Goal: Task Accomplishment & Management: Use online tool/utility

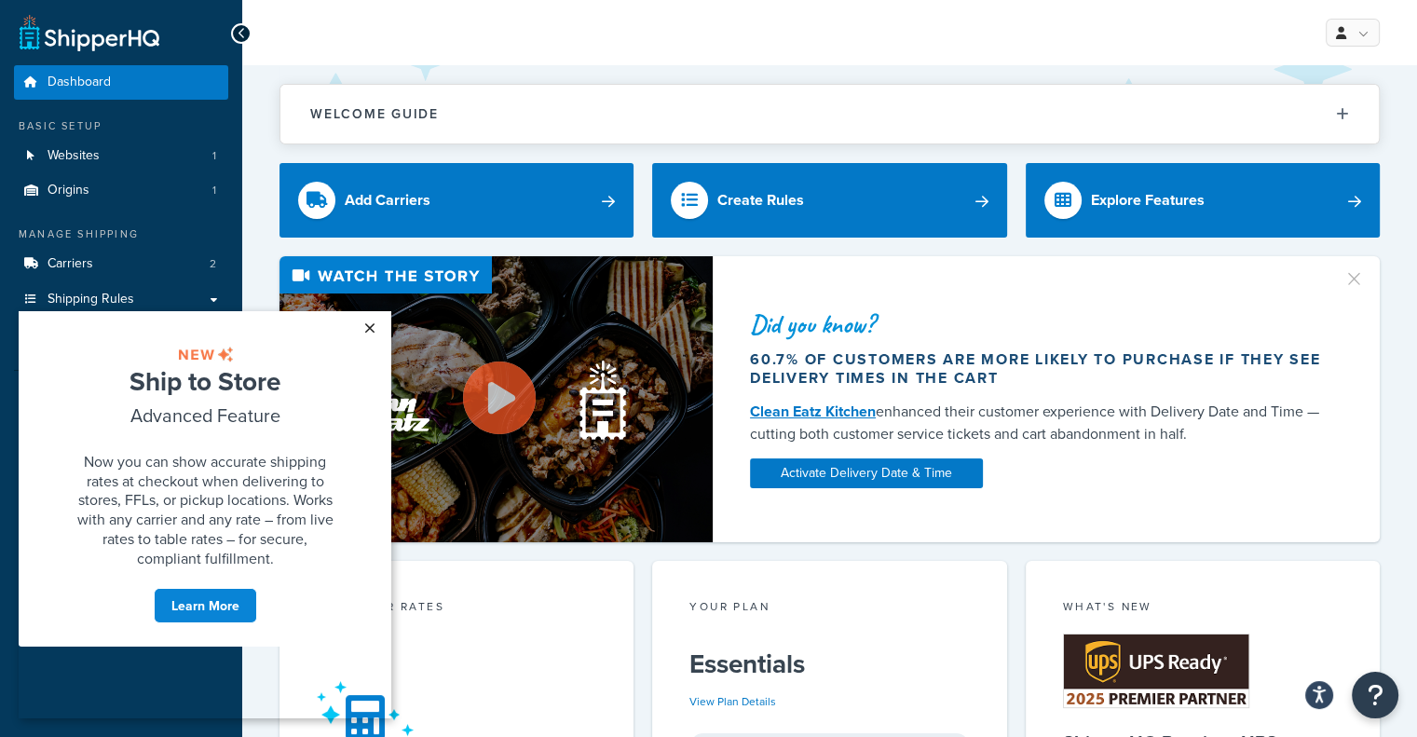
click at [370, 325] on link "×" at bounding box center [369, 328] width 33 height 34
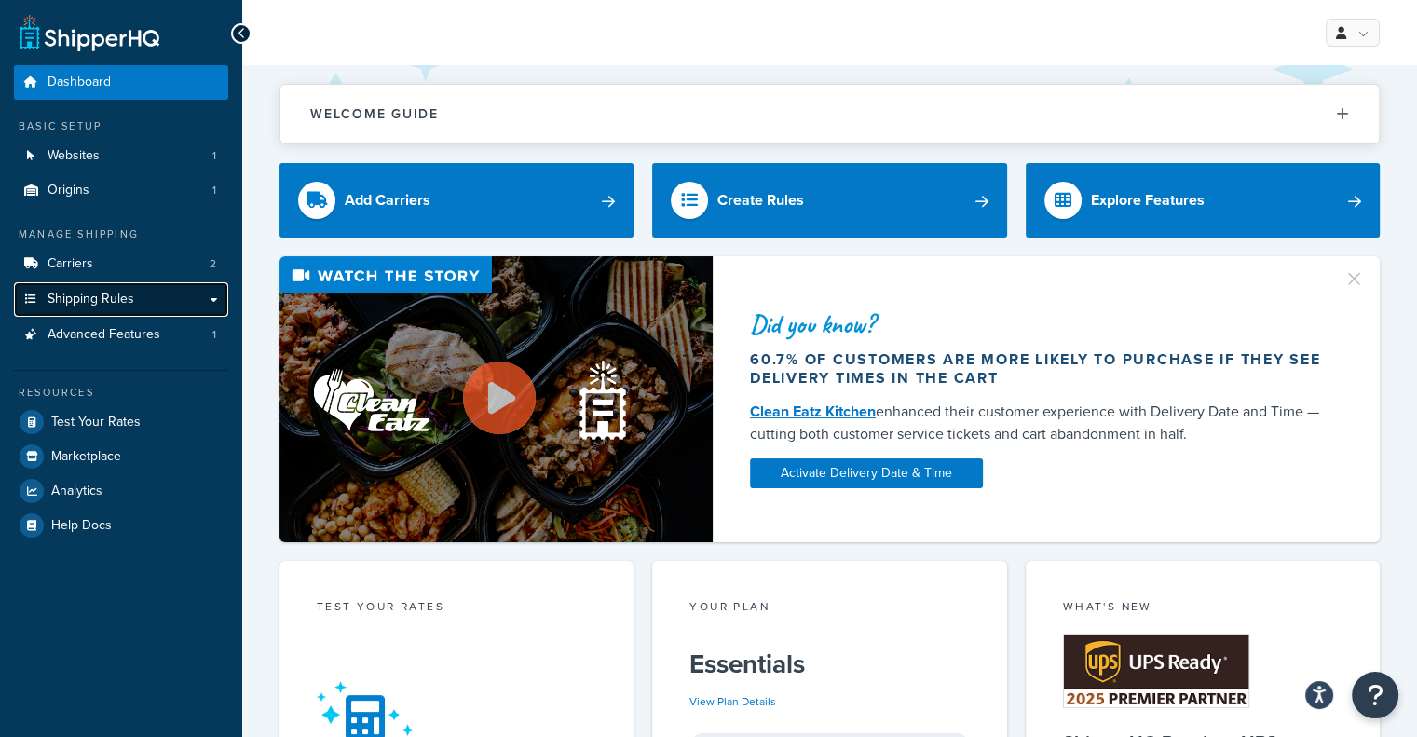
click at [80, 294] on span "Shipping Rules" at bounding box center [91, 300] width 87 height 16
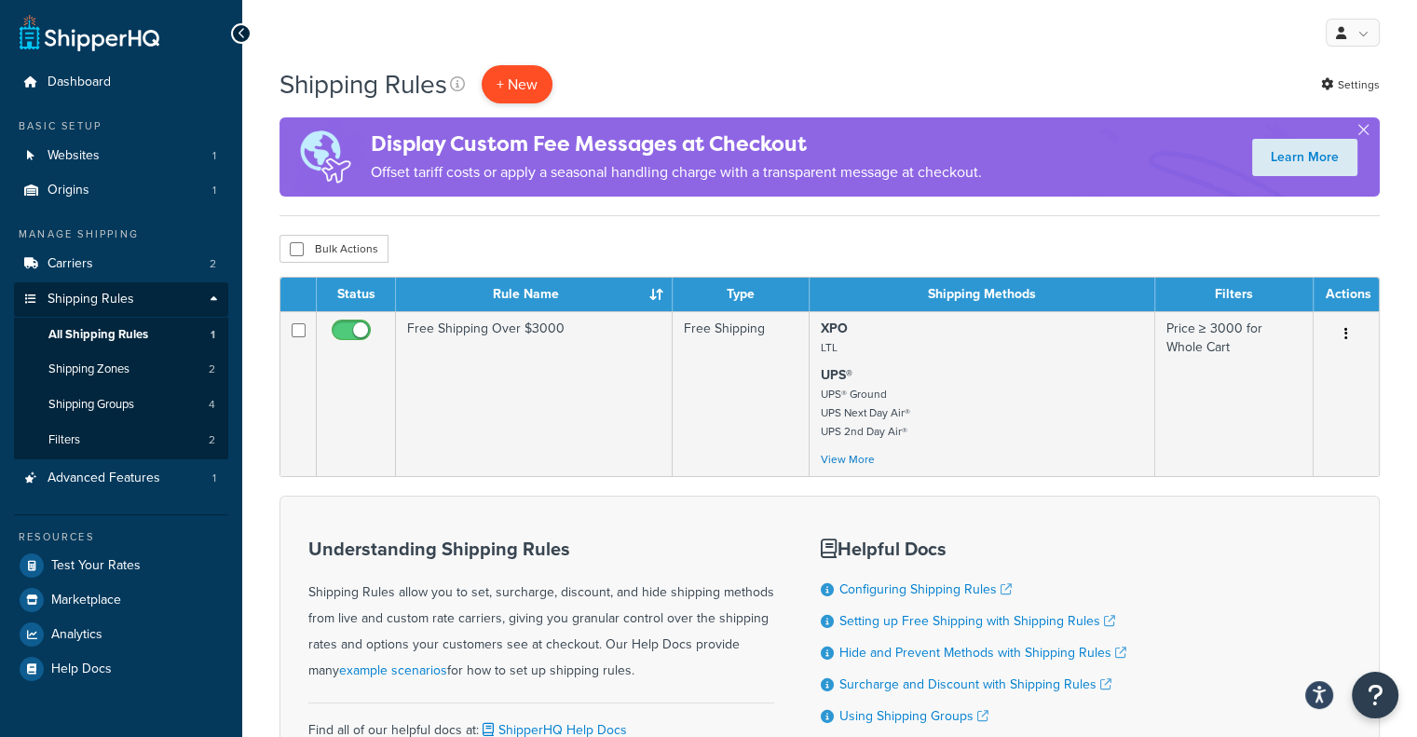
click at [507, 89] on p "+ New" at bounding box center [517, 84] width 71 height 38
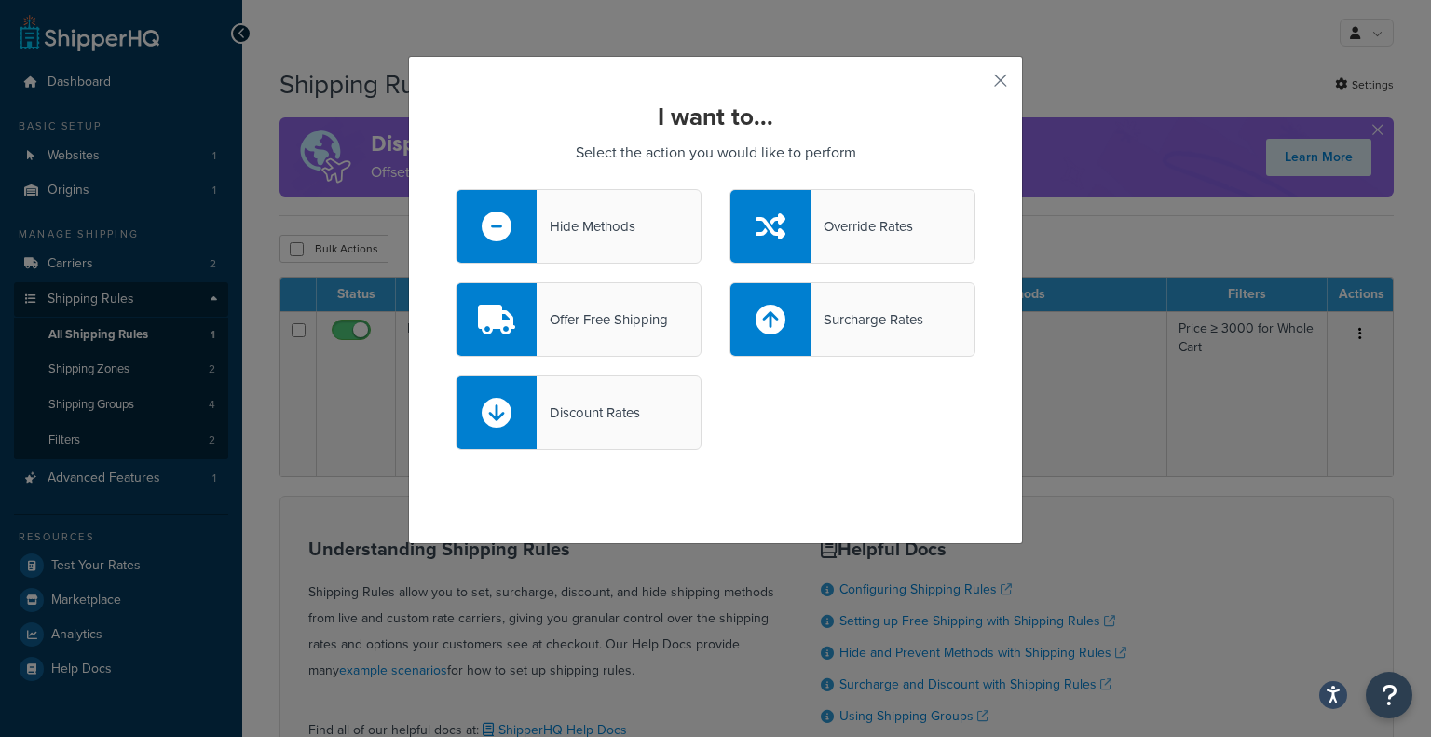
click at [864, 335] on div "Surcharge Rates" at bounding box center [853, 319] width 246 height 75
click at [0, 0] on input "Surcharge Rates" at bounding box center [0, 0] width 0 height 0
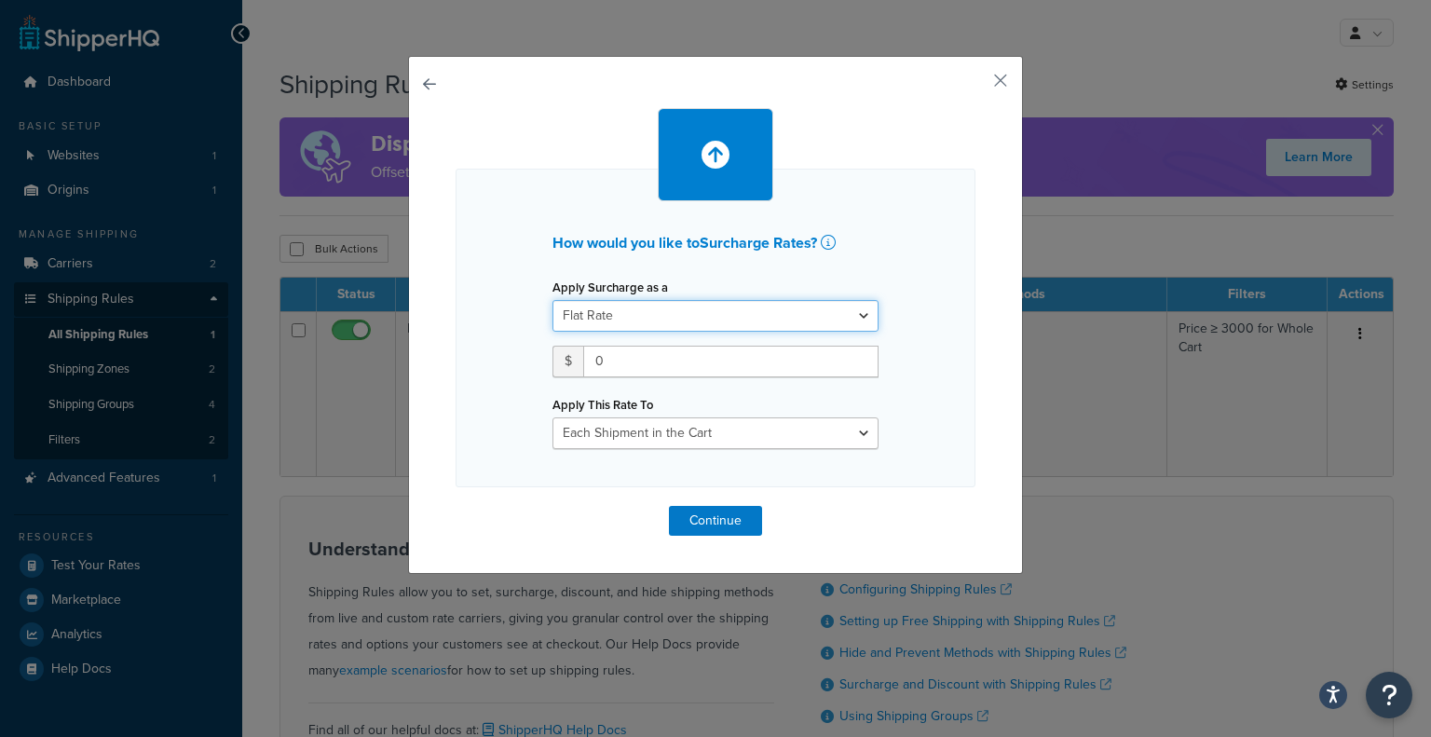
click at [794, 309] on select "Flat Rate Percentage Flat Rate & Percentage" at bounding box center [716, 316] width 326 height 32
click at [978, 376] on div "How would you like to Surcharge Rates ? Apply Surcharge as a Flat Rate Percenta…" at bounding box center [715, 315] width 615 height 518
click at [776, 435] on select "Each Shipment in the Cart Each Shipping Group in the Cart Each Item within a Sh…" at bounding box center [716, 433] width 326 height 32
click at [939, 490] on div "How would you like to Surcharge Rates ? Apply Surcharge as a Flat Rate Percenta…" at bounding box center [716, 322] width 520 height 428
click at [976, 85] on button "button" at bounding box center [973, 87] width 5 height 5
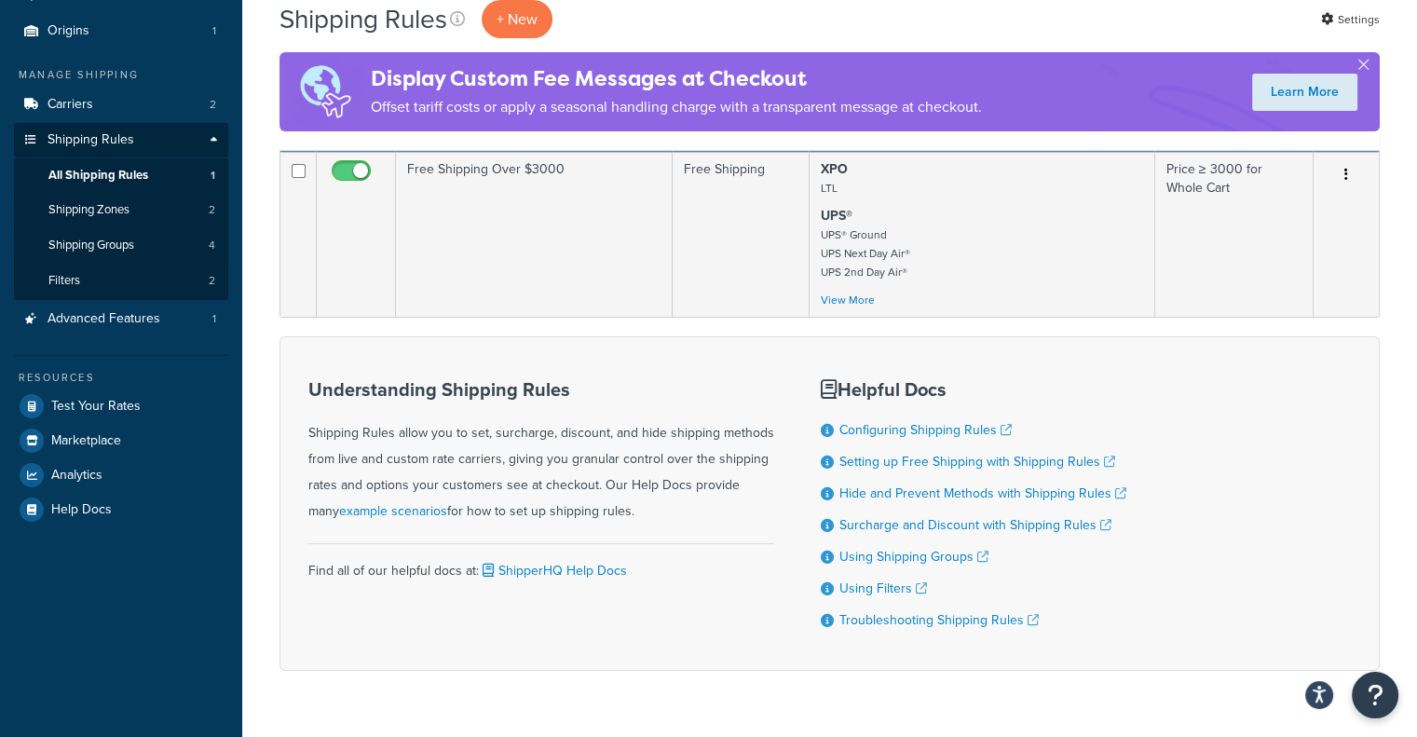
scroll to position [210, 0]
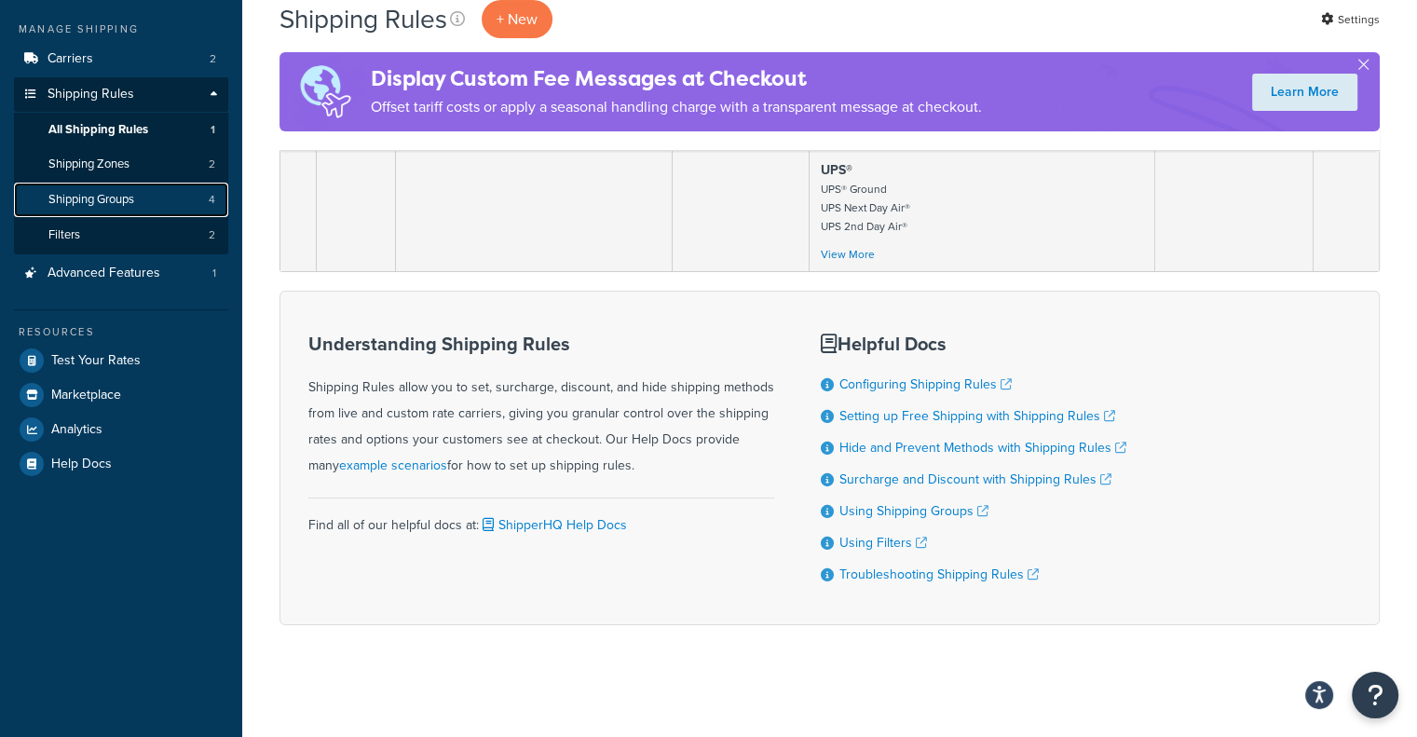
click at [155, 196] on link "Shipping Groups 4" at bounding box center [121, 200] width 214 height 34
